Goal: Information Seeking & Learning: Learn about a topic

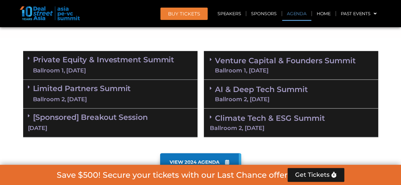
scroll to position [370, 0]
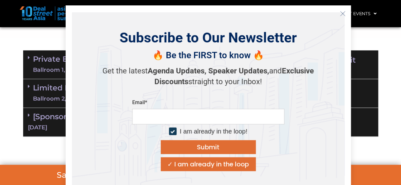
click at [344, 13] on icon "Close" at bounding box center [343, 14] width 6 height 6
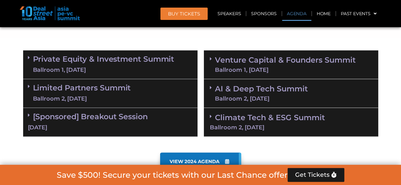
click at [156, 70] on div "Ballroom 1, [DATE]" at bounding box center [103, 70] width 141 height 8
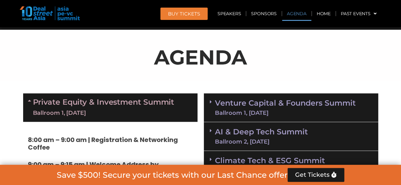
scroll to position [339, 0]
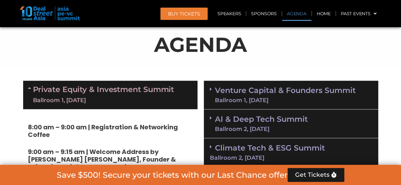
click at [27, 89] on div "Private Equity & Investment Summit Ballroom 1, [DATE]" at bounding box center [110, 95] width 174 height 29
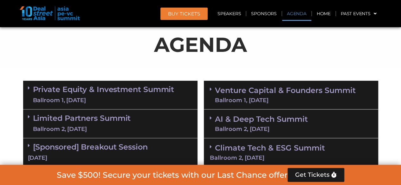
click at [103, 130] on div "Ballroom 2, [DATE]" at bounding box center [82, 130] width 98 height 8
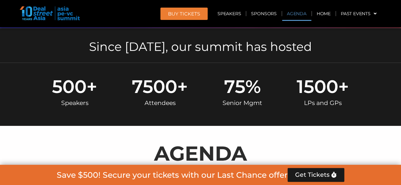
scroll to position [392, 0]
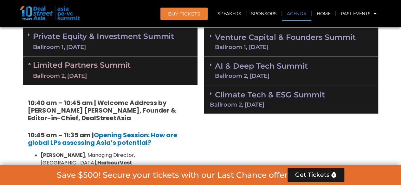
click at [89, 80] on div "Ballroom 2, [DATE]" at bounding box center [82, 76] width 98 height 8
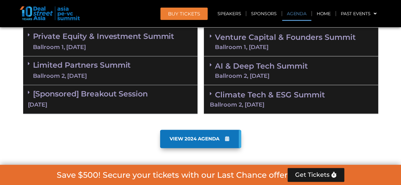
click at [251, 50] on div "Ballroom 1, [DATE]" at bounding box center [285, 47] width 141 height 6
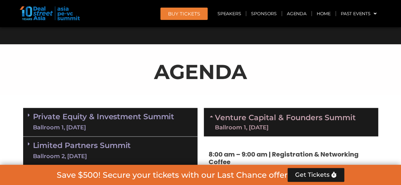
scroll to position [296, 0]
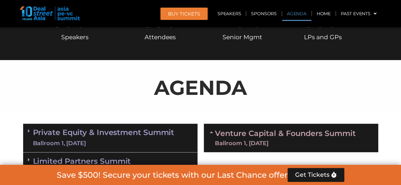
click at [257, 135] on link "Venture Capital & Founders​ Summit Ballroom 1, [DATE]" at bounding box center [285, 138] width 141 height 16
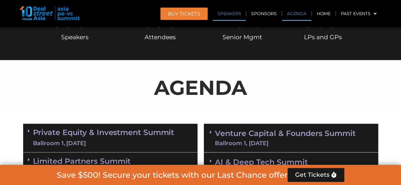
click at [229, 16] on link "Speakers" at bounding box center [229, 13] width 33 height 15
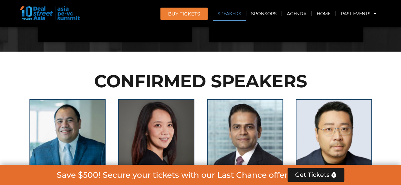
scroll to position [688, 0]
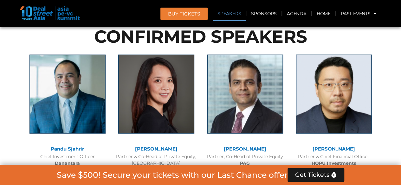
click at [111, 12] on div at bounding box center [74, 13] width 108 height 15
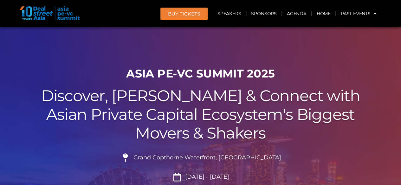
scroll to position [0, 0]
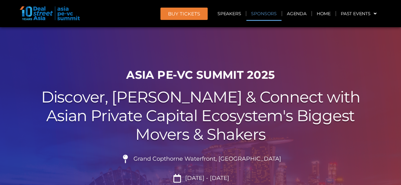
click at [267, 13] on link "Sponsors" at bounding box center [263, 13] width 35 height 15
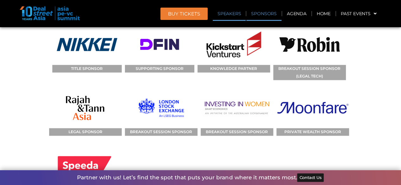
scroll to position [6366, 0]
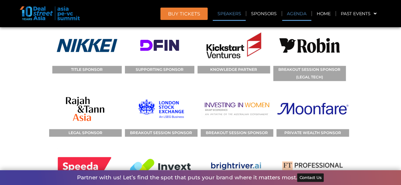
click at [295, 14] on link "Agenda" at bounding box center [296, 13] width 29 height 15
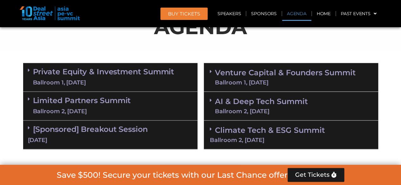
scroll to position [370, 0]
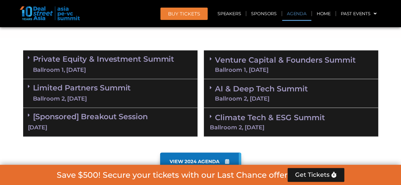
click at [112, 64] on link "Private Equity & Investment Summit Ballroom 1, [DATE]" at bounding box center [103, 64] width 141 height 19
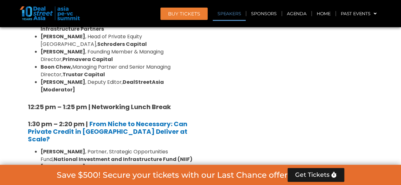
scroll to position [798, 0]
